Goal: Information Seeking & Learning: Understand process/instructions

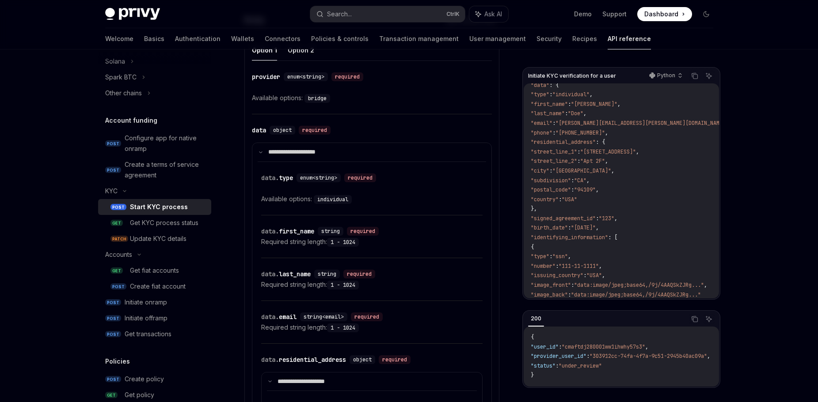
scroll to position [388, 0]
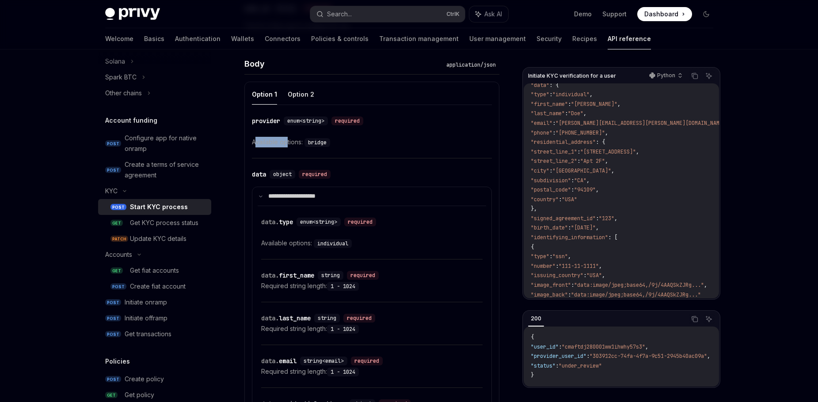
drag, startPoint x: 255, startPoint y: 140, endPoint x: 304, endPoint y: 139, distance: 48.6
click at [294, 138] on div "Available options: bridge" at bounding box center [372, 142] width 240 height 11
click at [316, 140] on code "bridge" at bounding box center [317, 142] width 26 height 9
click at [320, 143] on code "bridge" at bounding box center [317, 142] width 26 height 9
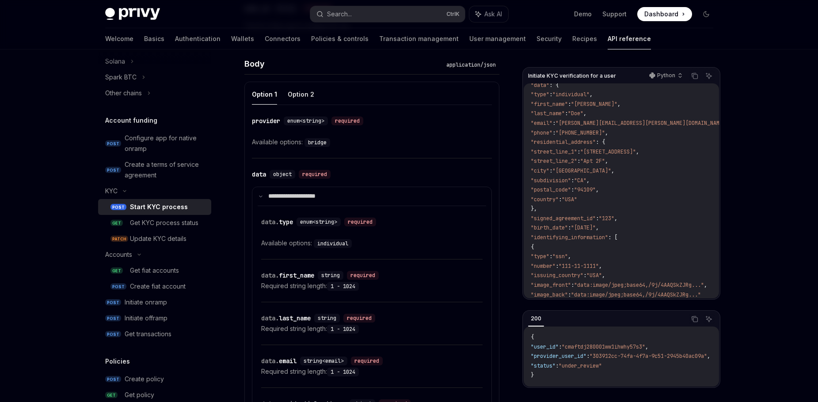
click at [303, 93] on button "Option 2" at bounding box center [301, 94] width 27 height 21
click at [256, 92] on button "Option 1" at bounding box center [264, 94] width 25 height 21
type textarea "*"
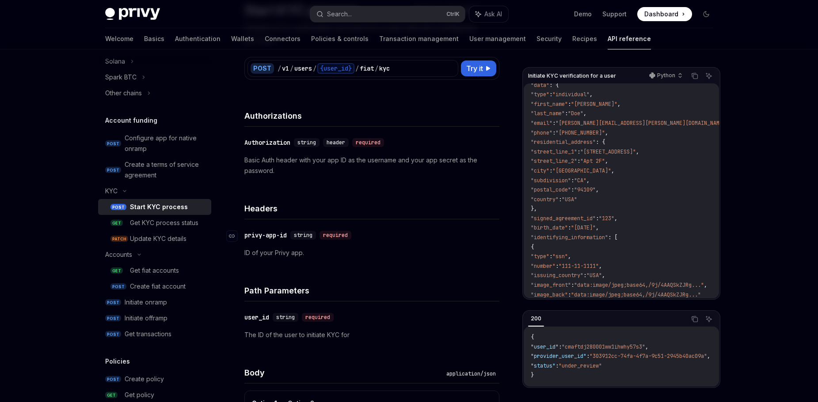
scroll to position [123, 0]
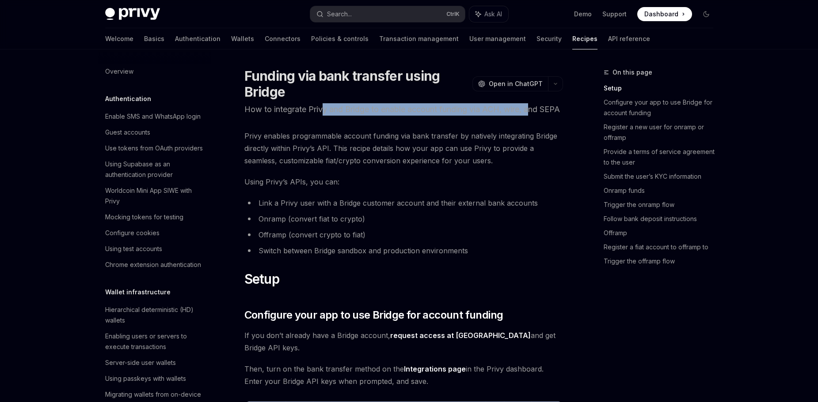
drag, startPoint x: 323, startPoint y: 111, endPoint x: 533, endPoint y: 112, distance: 210.7
click at [533, 112] on p "How to integrate Privy and Bridge to enable account funding via ACH, wire, and …" at bounding box center [403, 109] width 319 height 12
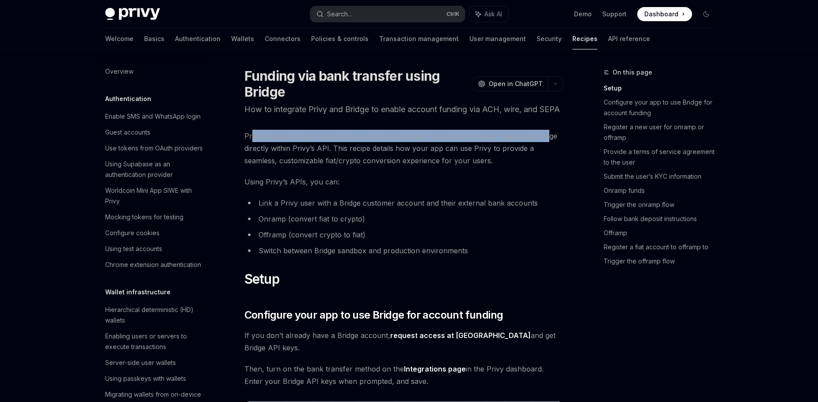
drag, startPoint x: 251, startPoint y: 150, endPoint x: 547, endPoint y: 148, distance: 296.5
click at [547, 148] on span "Privy enables programmable account funding via bank transfer by natively integr…" at bounding box center [403, 148] width 319 height 37
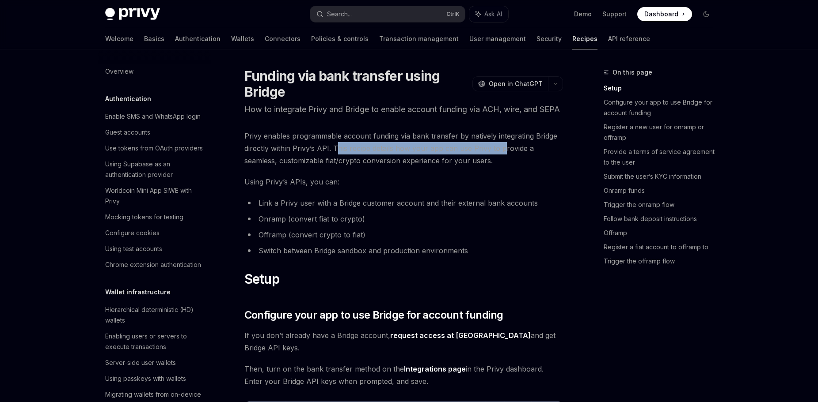
drag, startPoint x: 339, startPoint y: 160, endPoint x: 503, endPoint y: 163, distance: 163.5
click at [503, 163] on span "Privy enables programmable account funding via bank transfer by natively integr…" at bounding box center [403, 148] width 319 height 37
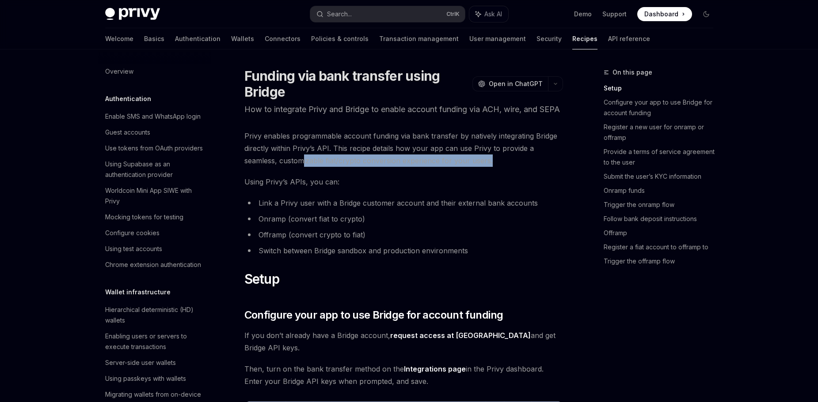
drag, startPoint x: 327, startPoint y: 171, endPoint x: 489, endPoint y: 175, distance: 161.3
click at [489, 167] on span "Privy enables programmable account funding via bank transfer by natively integr…" at bounding box center [403, 148] width 319 height 37
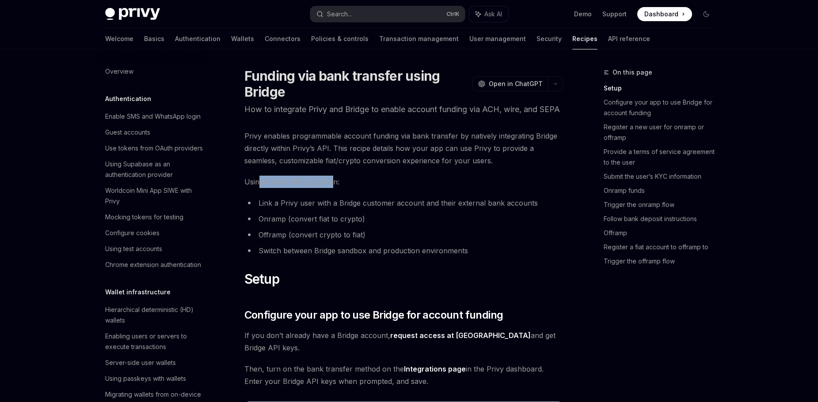
drag, startPoint x: 258, startPoint y: 197, endPoint x: 330, endPoint y: 195, distance: 71.2
click at [330, 188] on span "Using Privy’s APIs, you can:" at bounding box center [403, 182] width 319 height 12
drag, startPoint x: 272, startPoint y: 216, endPoint x: 393, endPoint y: 215, distance: 121.1
click at [393, 209] on li "Link a Privy user with a Bridge customer account and their external bank accoun…" at bounding box center [403, 203] width 319 height 12
click at [359, 257] on li "Switch between Bridge sandbox and production environments" at bounding box center [403, 251] width 319 height 12
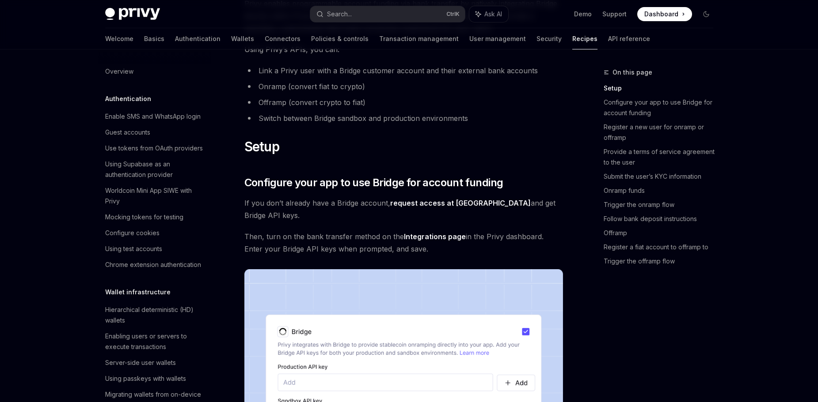
scroll to position [177, 0]
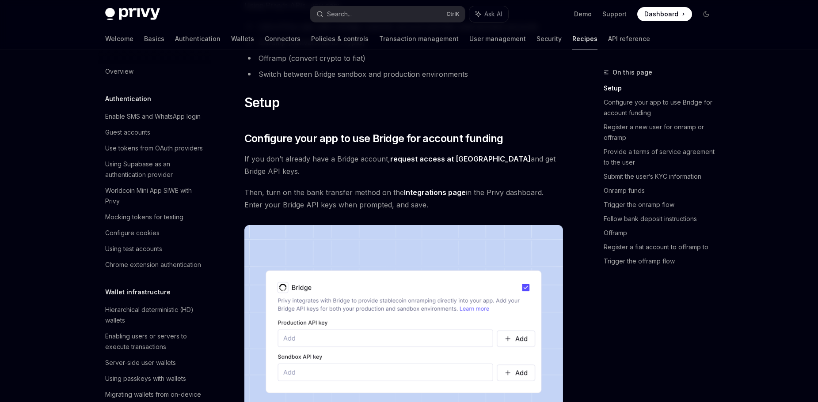
click at [418, 164] on link "request access at [GEOGRAPHIC_DATA]" at bounding box center [460, 159] width 140 height 9
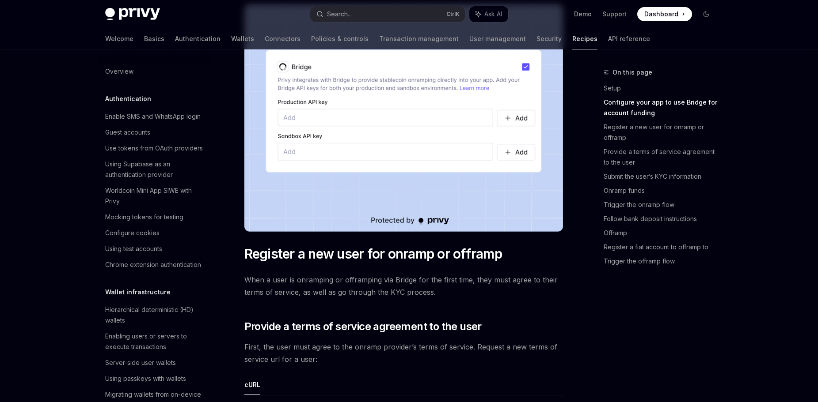
scroll to position [663, 0]
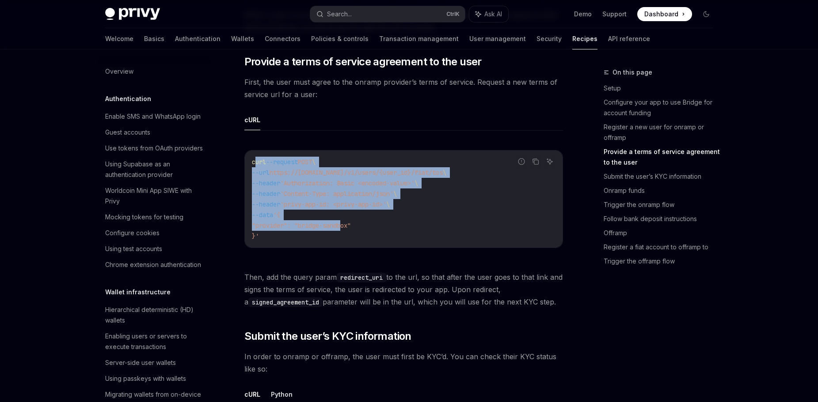
drag, startPoint x: 254, startPoint y: 161, endPoint x: 345, endPoint y: 228, distance: 111.9
click at [345, 228] on code "curl --request POST \ --url https://[DOMAIN_NAME]/v1/users/{user_id}/fiat/tos \…" at bounding box center [404, 199] width 304 height 85
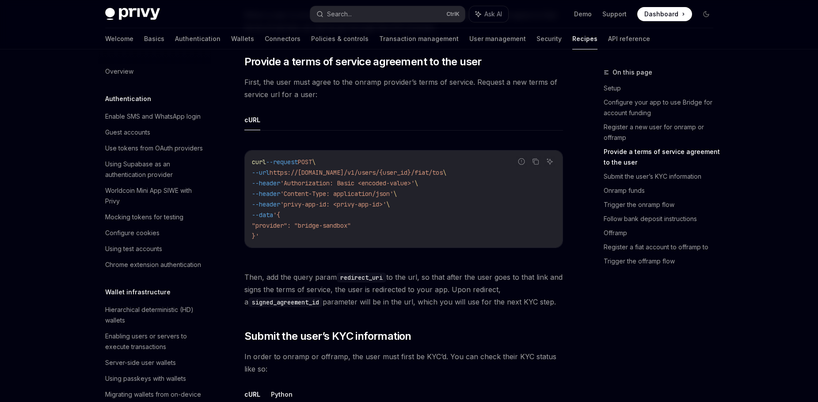
drag, startPoint x: 341, startPoint y: 237, endPoint x: 334, endPoint y: 238, distance: 6.2
click at [341, 237] on code "curl --request POST \ --url https://[DOMAIN_NAME]/v1/users/{user_id}/fiat/tos \…" at bounding box center [404, 199] width 304 height 85
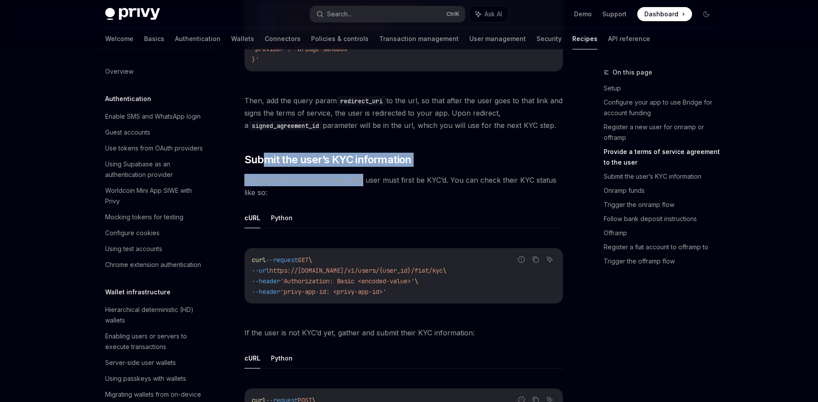
drag, startPoint x: 278, startPoint y: 160, endPoint x: 364, endPoint y: 168, distance: 86.1
click at [394, 163] on span "Submit the user’s KYC information" at bounding box center [327, 160] width 167 height 14
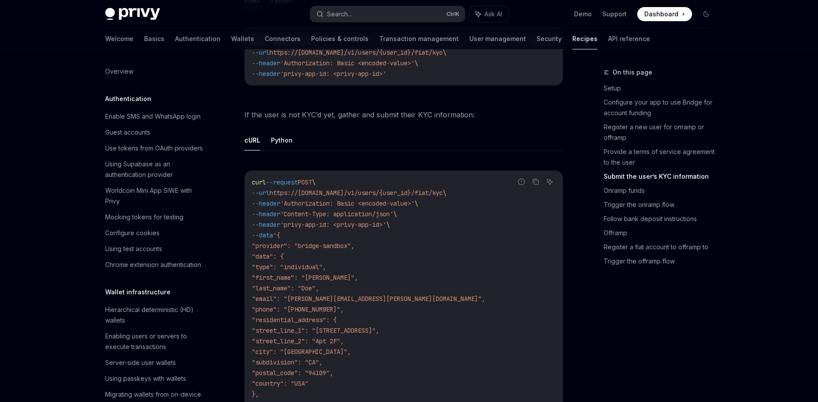
scroll to position [1190, 0]
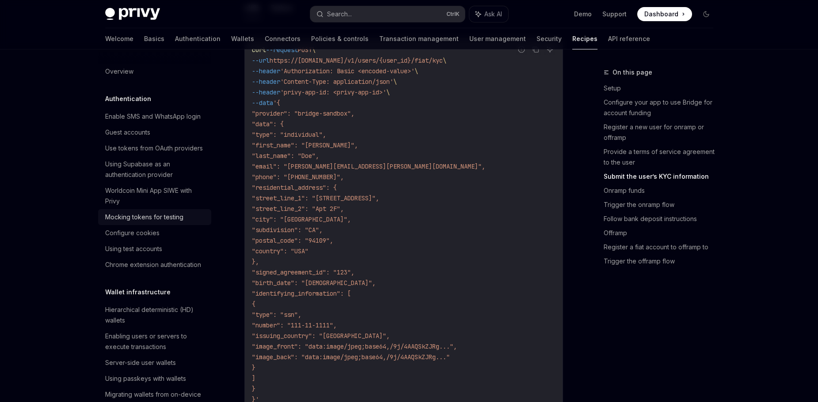
click at [145, 223] on div "Mocking tokens for testing" at bounding box center [144, 217] width 78 height 11
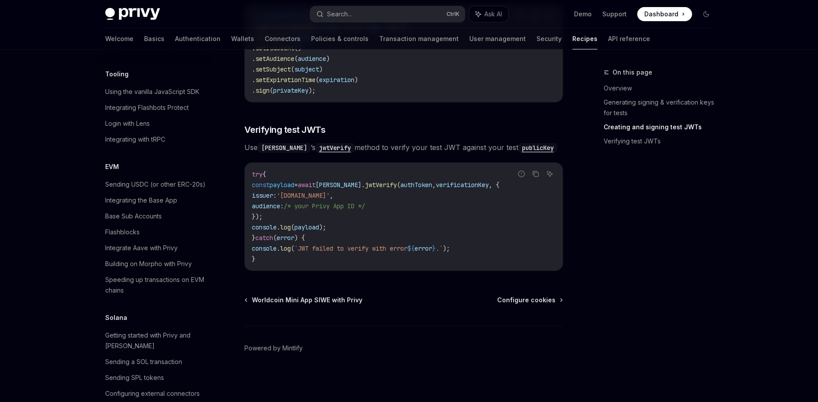
scroll to position [1193, 0]
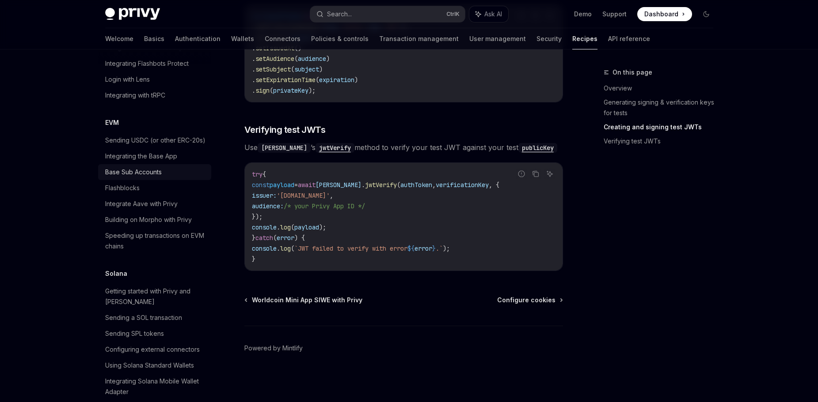
click at [179, 178] on div "Base Sub Accounts" at bounding box center [155, 172] width 101 height 11
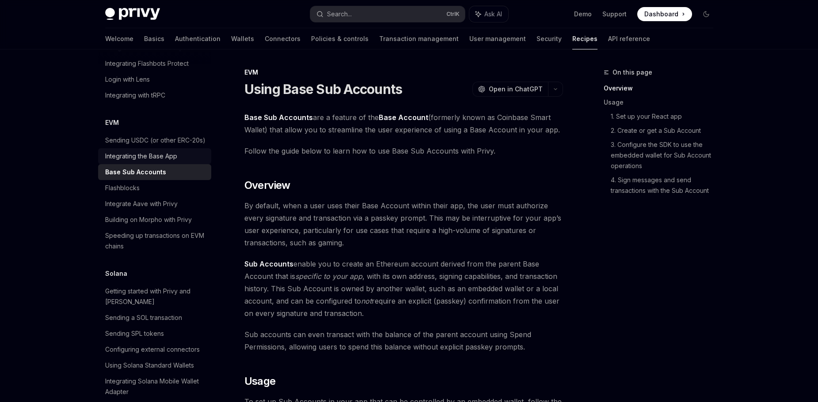
click at [139, 164] on link "Integrating the Base App" at bounding box center [154, 156] width 113 height 16
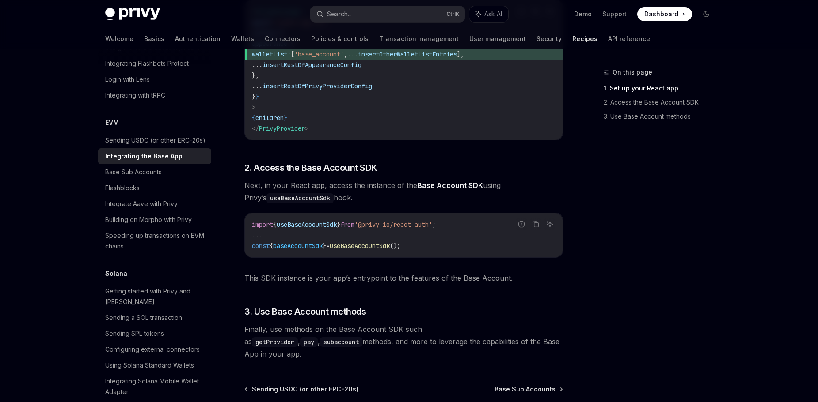
scroll to position [374, 0]
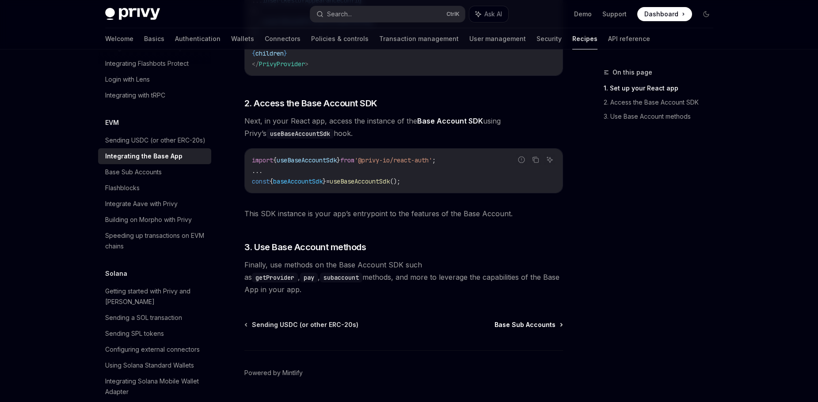
click at [513, 321] on span "Base Sub Accounts" at bounding box center [524, 325] width 61 height 9
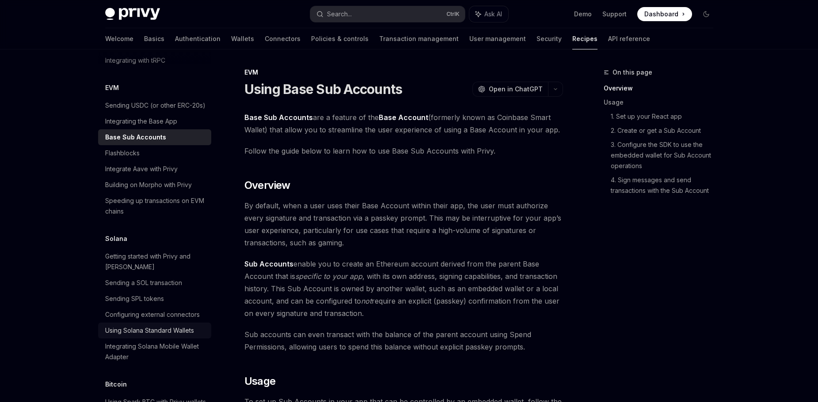
scroll to position [1272, 0]
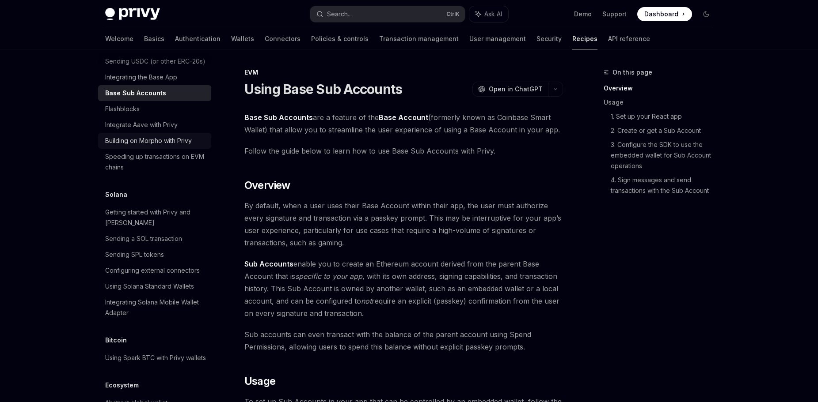
click at [171, 149] on link "Building on Morpho with Privy" at bounding box center [154, 141] width 113 height 16
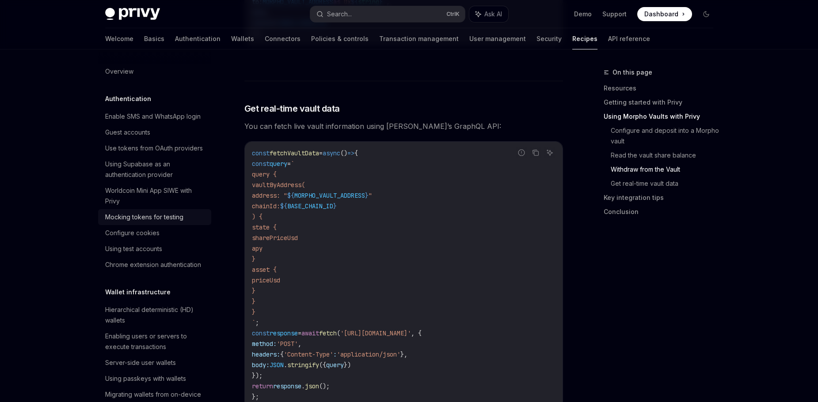
scroll to position [1738, 0]
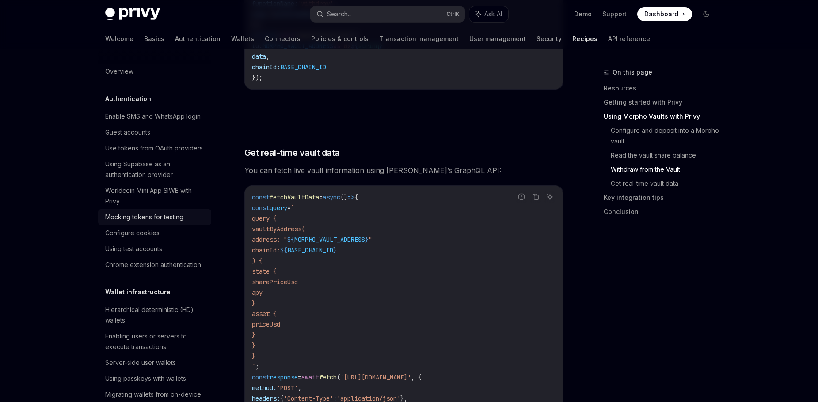
click at [182, 223] on div "Mocking tokens for testing" at bounding box center [155, 217] width 101 height 11
type textarea "*"
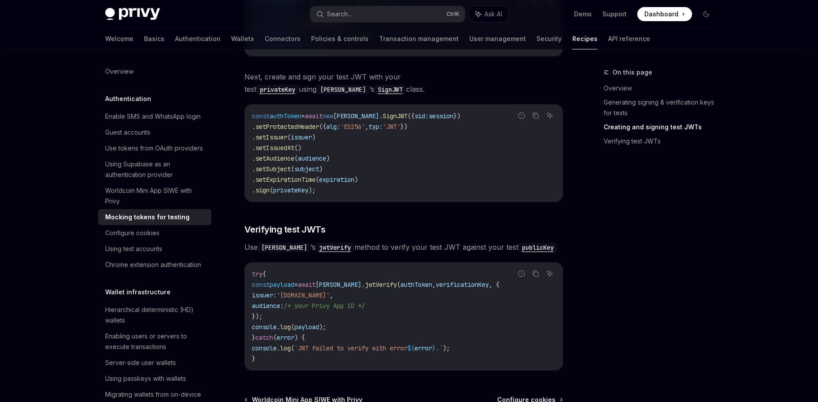
scroll to position [674, 0]
